Goal: Communication & Community: Answer question/provide support

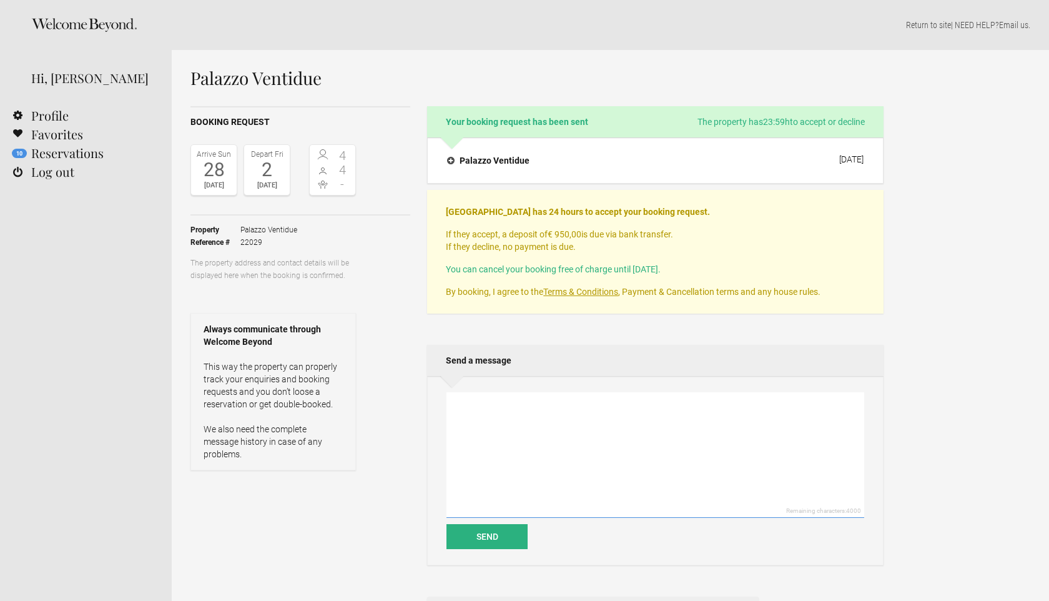
click at [510, 433] on textarea at bounding box center [656, 455] width 418 height 126
type textarea "w"
type textarea "We really like your home and hope to get the opportunity to book it for New Yea…"
click at [495, 537] on button "Send" at bounding box center [487, 536] width 81 height 25
click at [462, 161] on h4 "Palazzo Ventidue" at bounding box center [488, 160] width 82 height 12
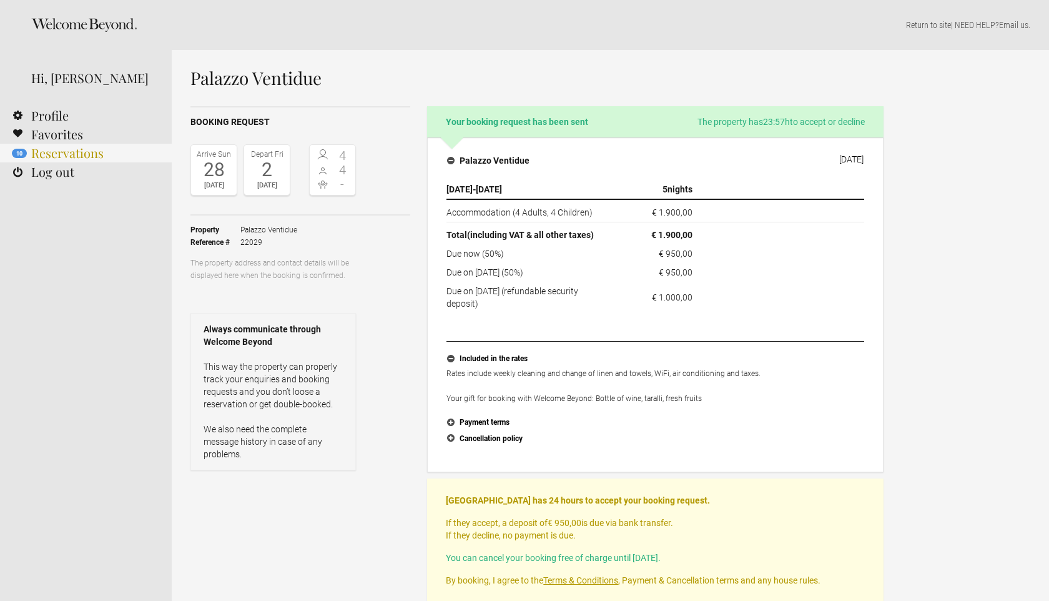
click at [59, 161] on link "10 Reservations" at bounding box center [86, 153] width 172 height 19
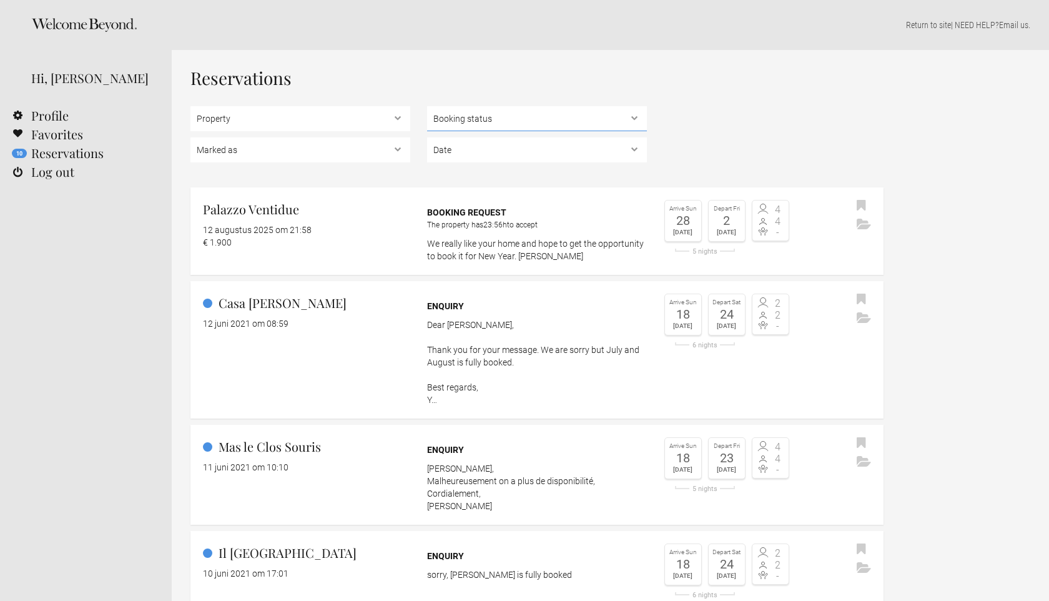
click at [503, 121] on select "Booking status Pending bookings , Confirmed bookings , Unsuccessful bookings" at bounding box center [537, 118] width 220 height 25
select select "confirmed"
